Goal: Transaction & Acquisition: Purchase product/service

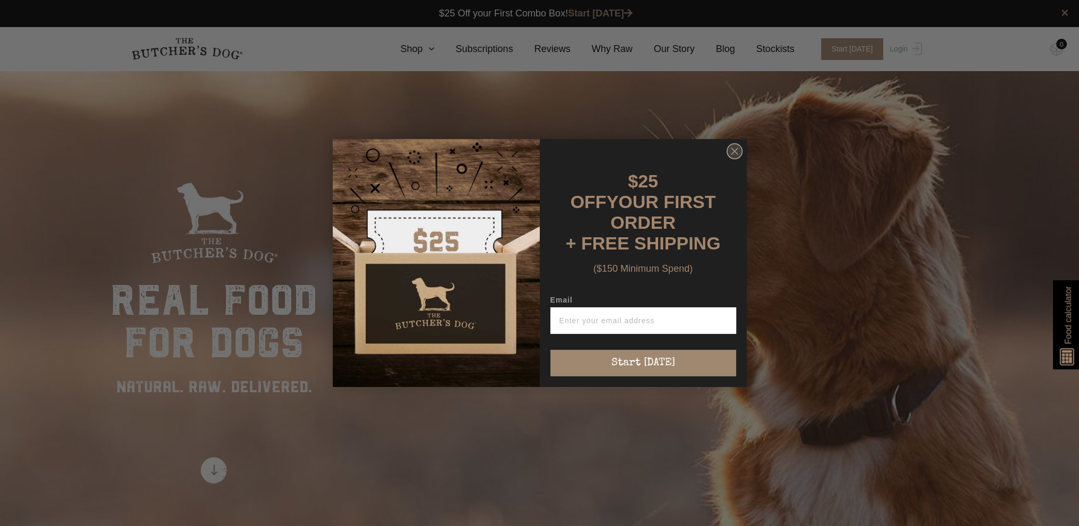
click at [738, 152] on circle "Close dialog" at bounding box center [733, 151] width 15 height 15
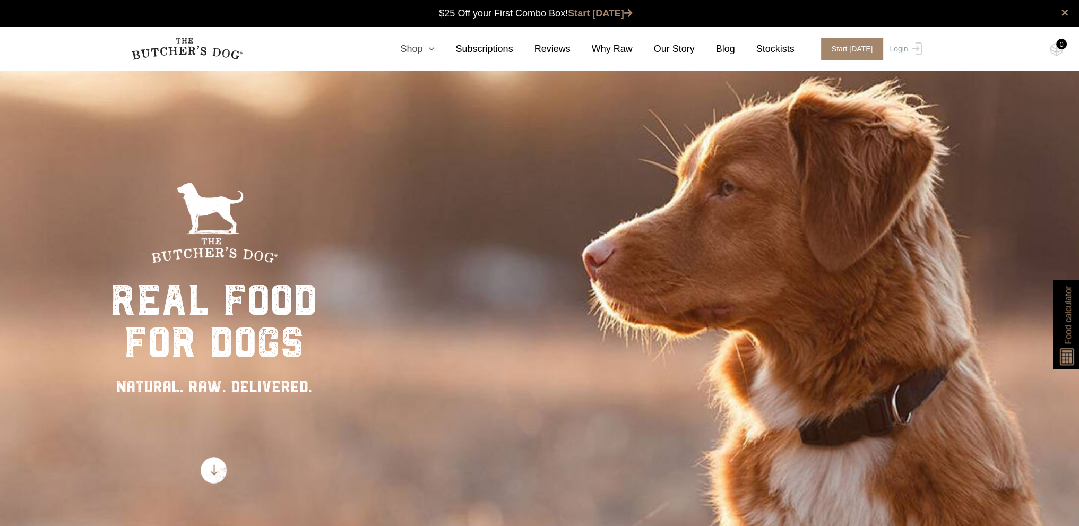
click at [434, 46] on icon at bounding box center [428, 49] width 12 height 10
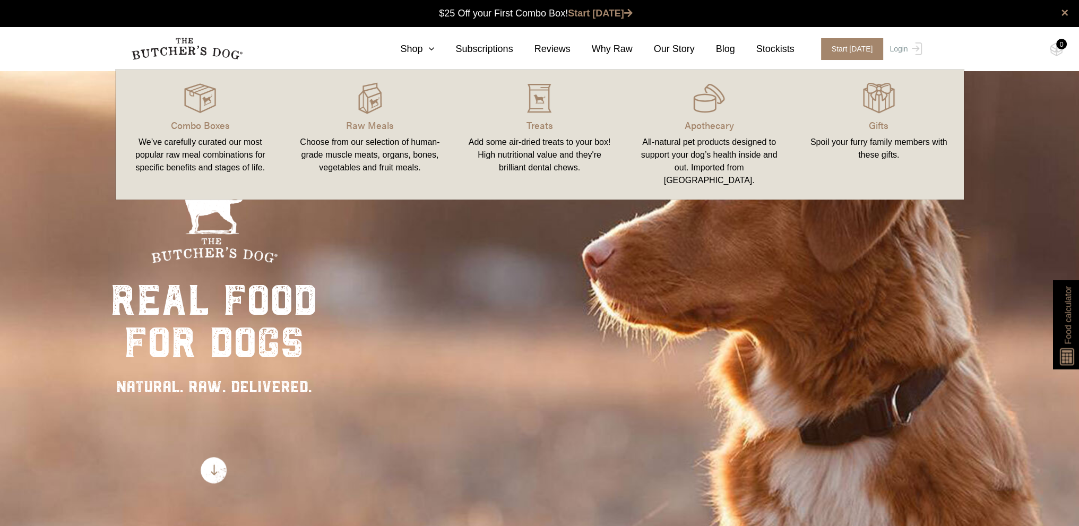
click at [371, 116] on link "Raw Meals Choose from our selection of human-grade muscle meats, organs, bones,…" at bounding box center [370, 134] width 170 height 109
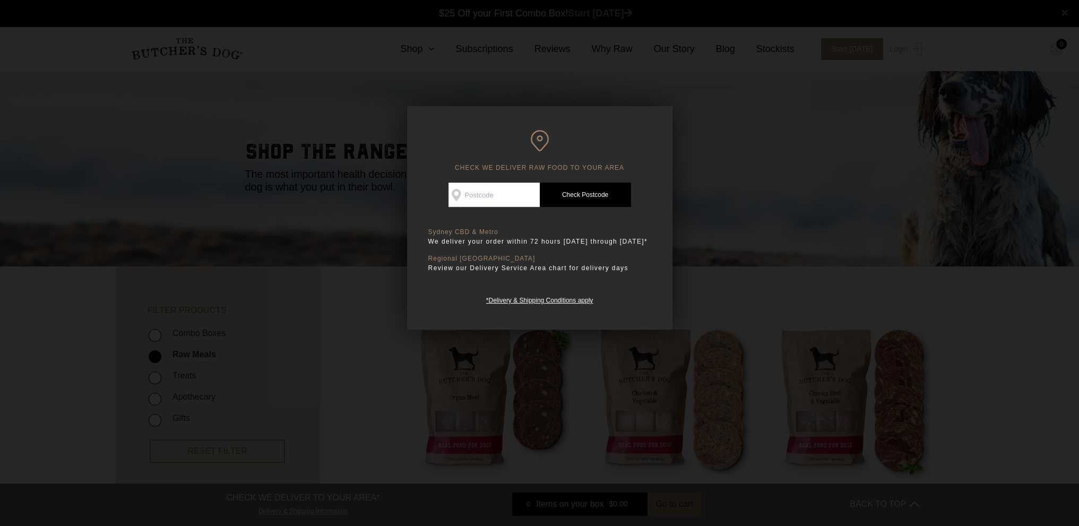
click at [501, 197] on input "Check Availability At" at bounding box center [493, 195] width 91 height 24
type input "4209"
click at [599, 193] on link "Check Postcode" at bounding box center [585, 195] width 91 height 24
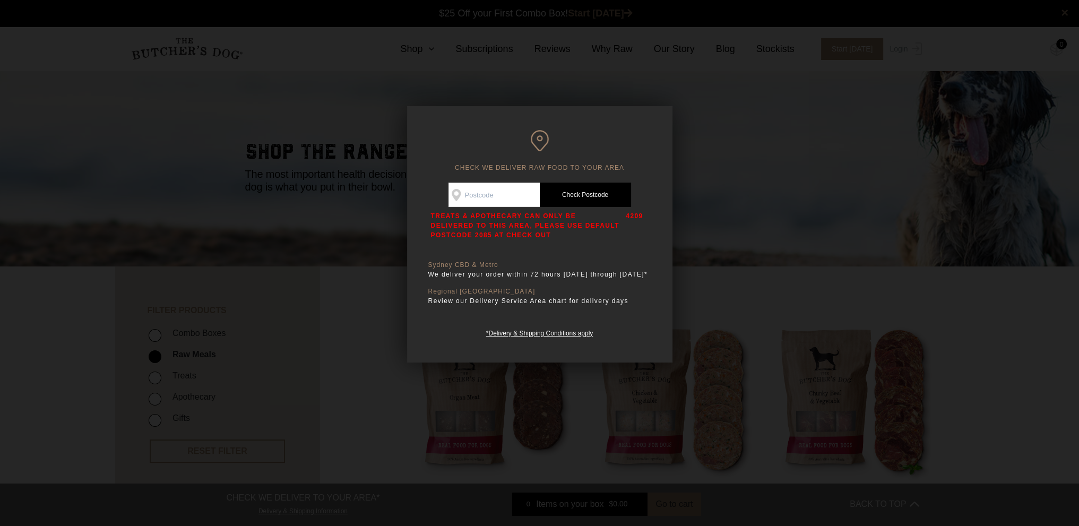
drag, startPoint x: 683, startPoint y: 242, endPoint x: 304, endPoint y: 123, distance: 397.7
drag, startPoint x: 304, startPoint y: 123, endPoint x: 297, endPoint y: 101, distance: 22.2
drag, startPoint x: 297, startPoint y: 101, endPoint x: 500, endPoint y: 94, distance: 202.8
click at [500, 94] on div at bounding box center [539, 263] width 1079 height 526
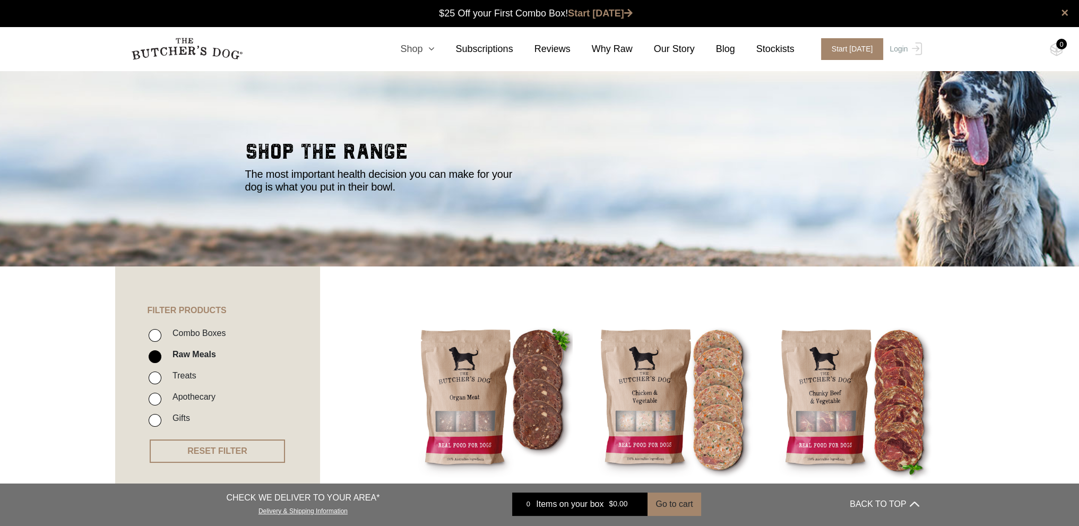
click at [434, 47] on icon at bounding box center [428, 49] width 12 height 10
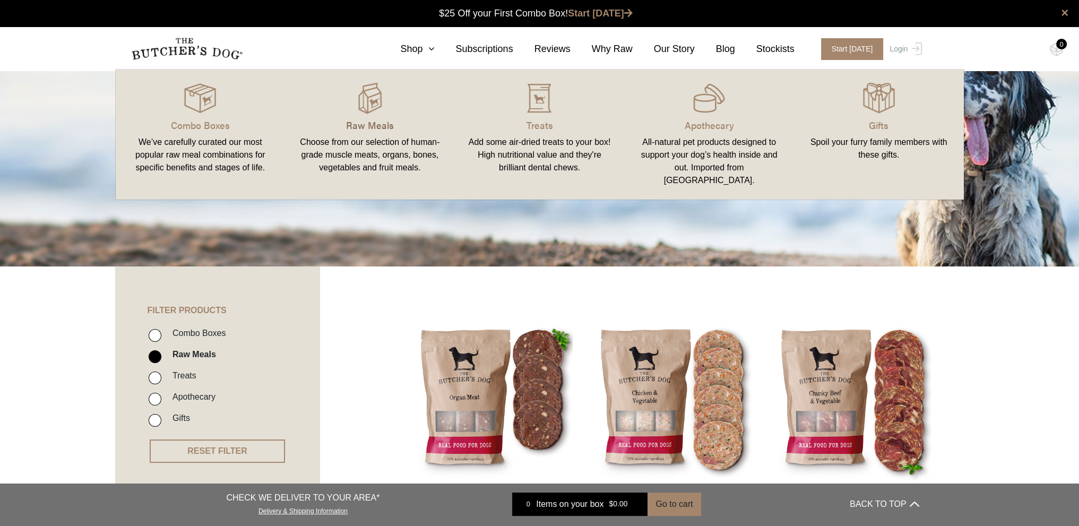
click at [377, 132] on p "Raw Meals" at bounding box center [370, 125] width 144 height 14
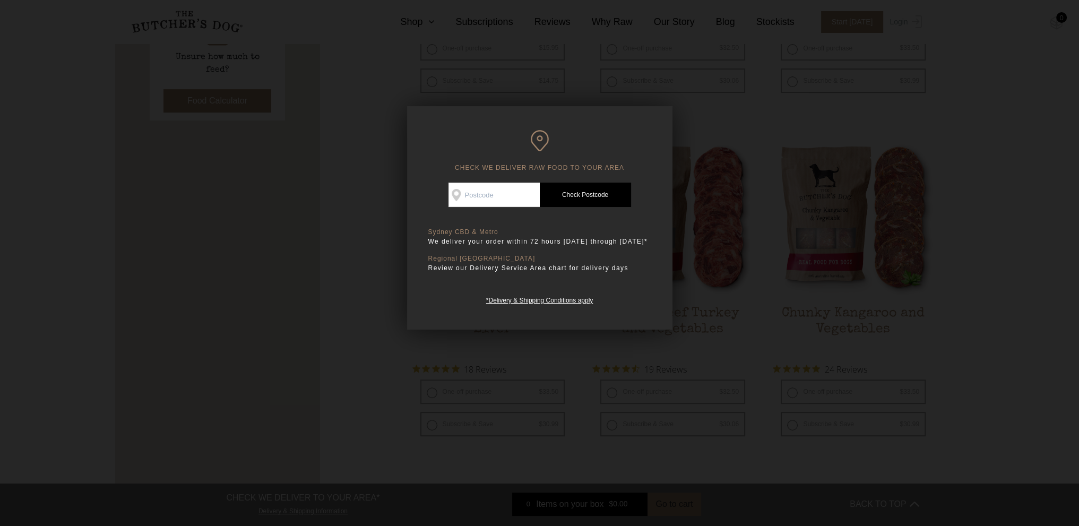
scroll to position [531, 0]
click at [508, 190] on input "Check Availability At" at bounding box center [493, 195] width 91 height 24
type input "4209"
click at [578, 196] on link "Check Postcode" at bounding box center [585, 195] width 91 height 24
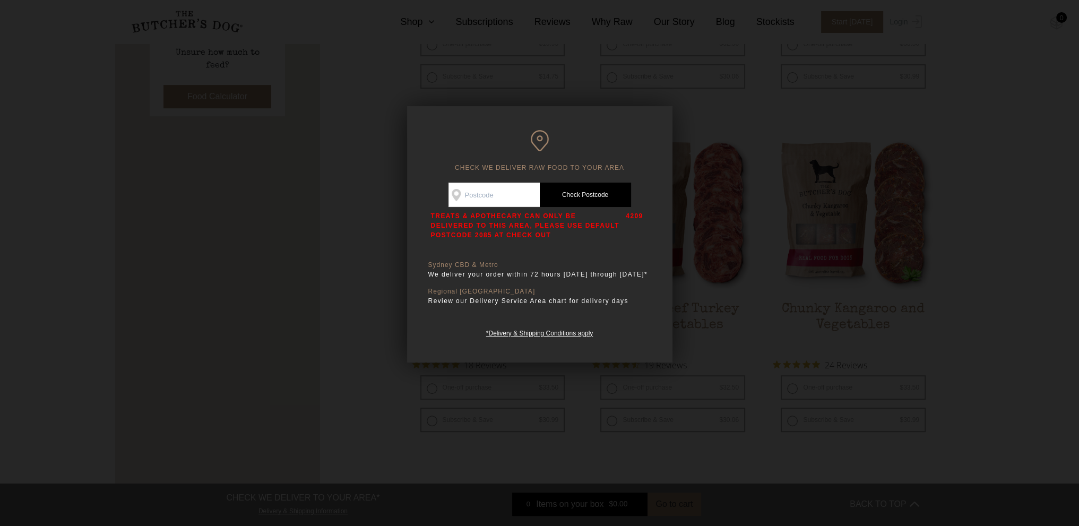
drag, startPoint x: 370, startPoint y: 282, endPoint x: 345, endPoint y: 250, distance: 40.8
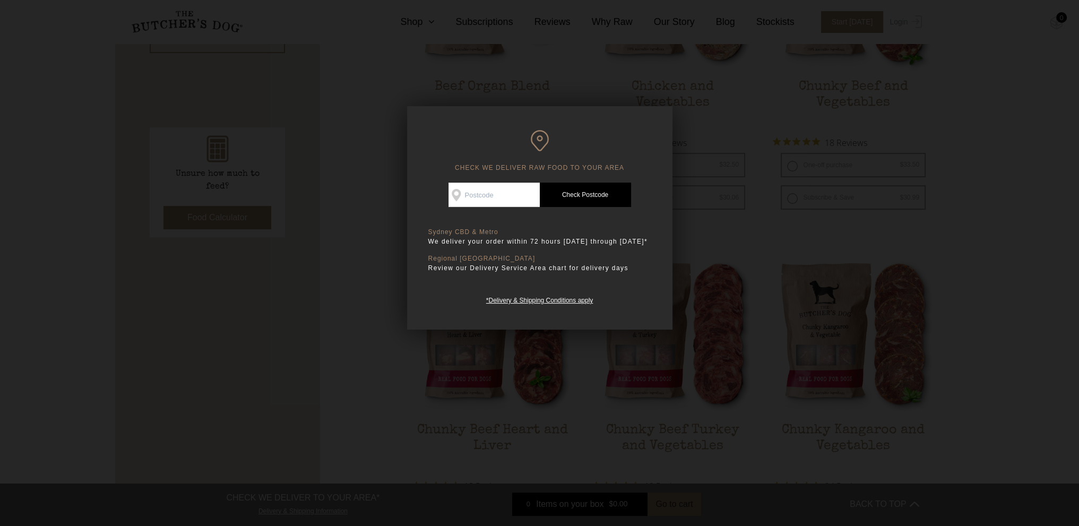
scroll to position [425, 0]
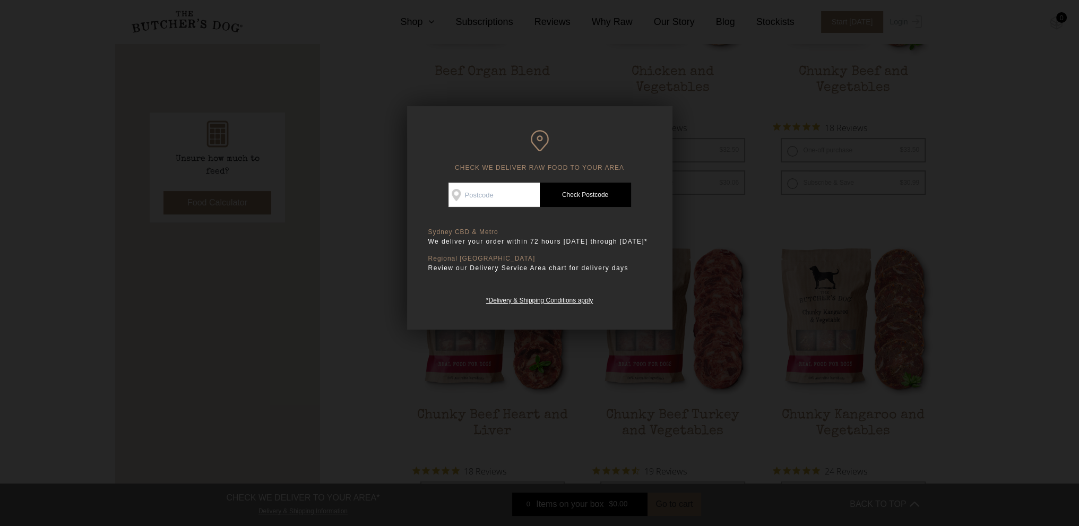
click at [539, 138] on h6 "CHECK WE DELIVER RAW FOOD TO YOUR AREA" at bounding box center [539, 151] width 223 height 42
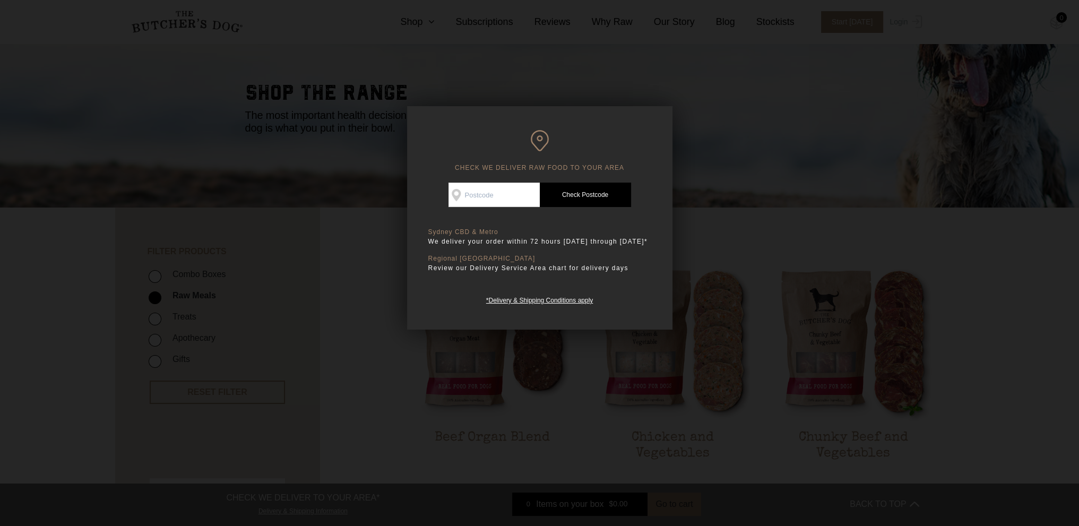
scroll to position [0, 0]
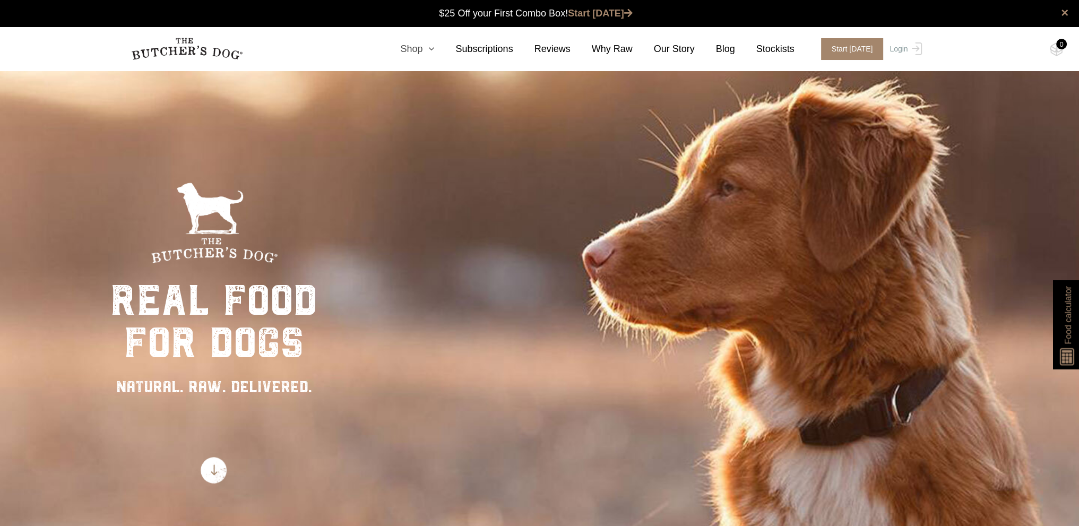
click at [434, 46] on icon at bounding box center [428, 49] width 12 height 10
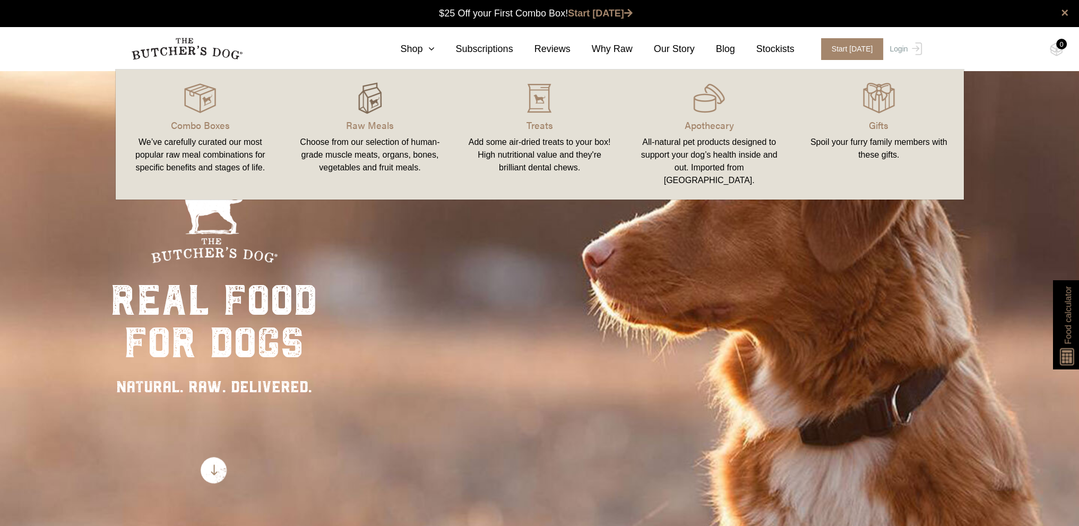
click at [365, 109] on img at bounding box center [370, 98] width 32 height 32
